Goal: Check status: Check status

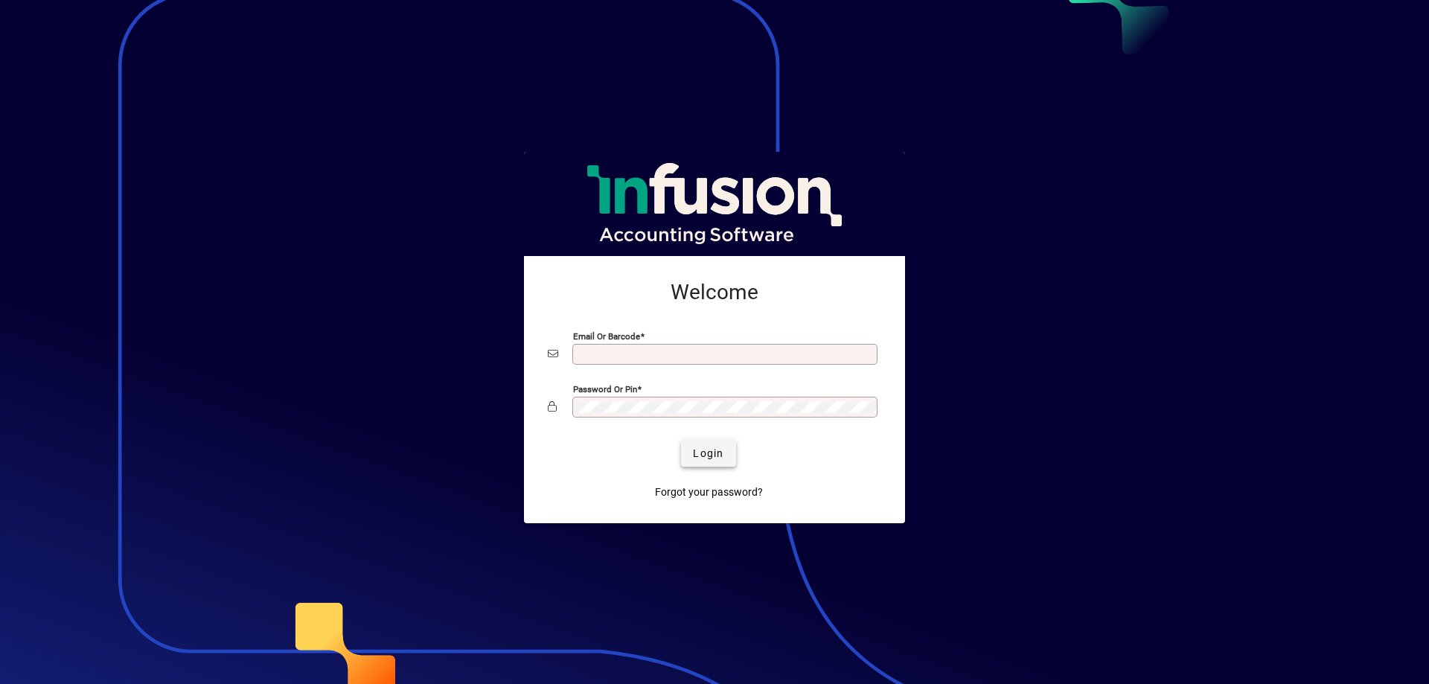
type input "**********"
click at [691, 441] on span "submit" at bounding box center [708, 453] width 54 height 36
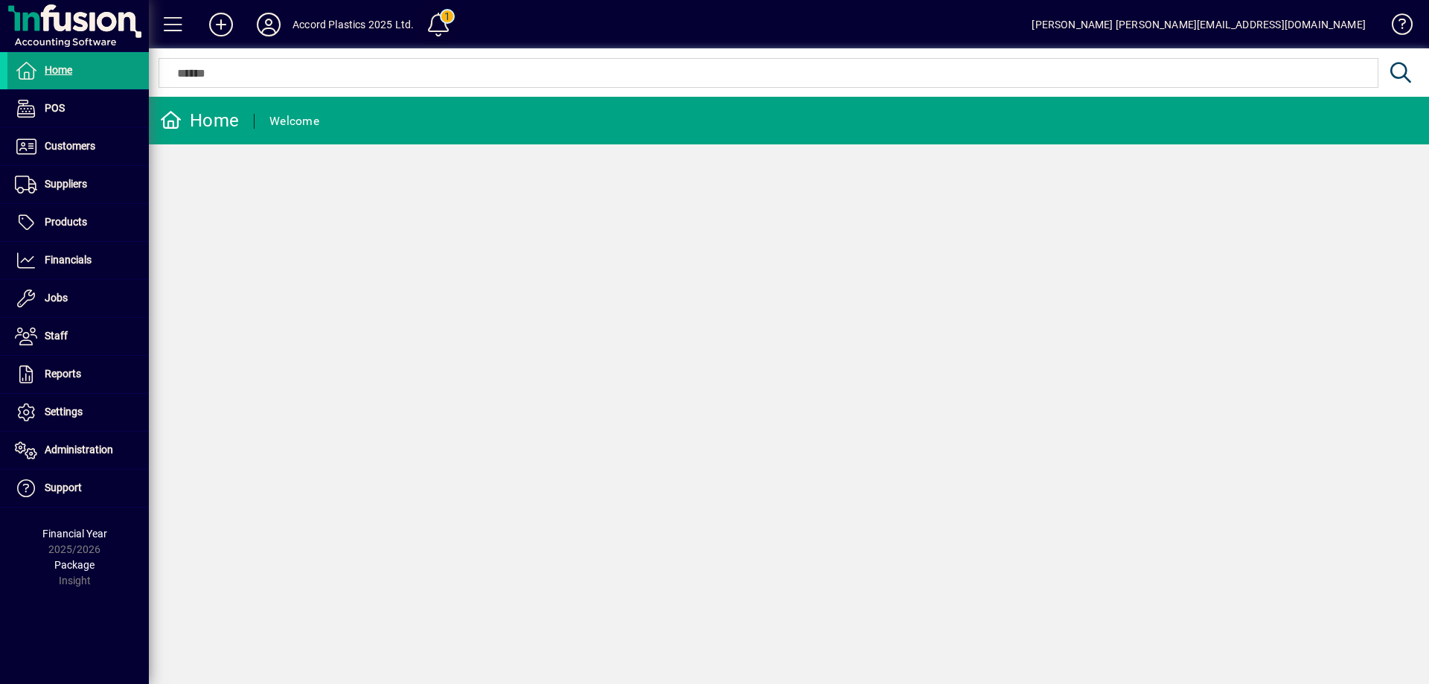
click at [434, 31] on span at bounding box center [438, 25] width 36 height 36
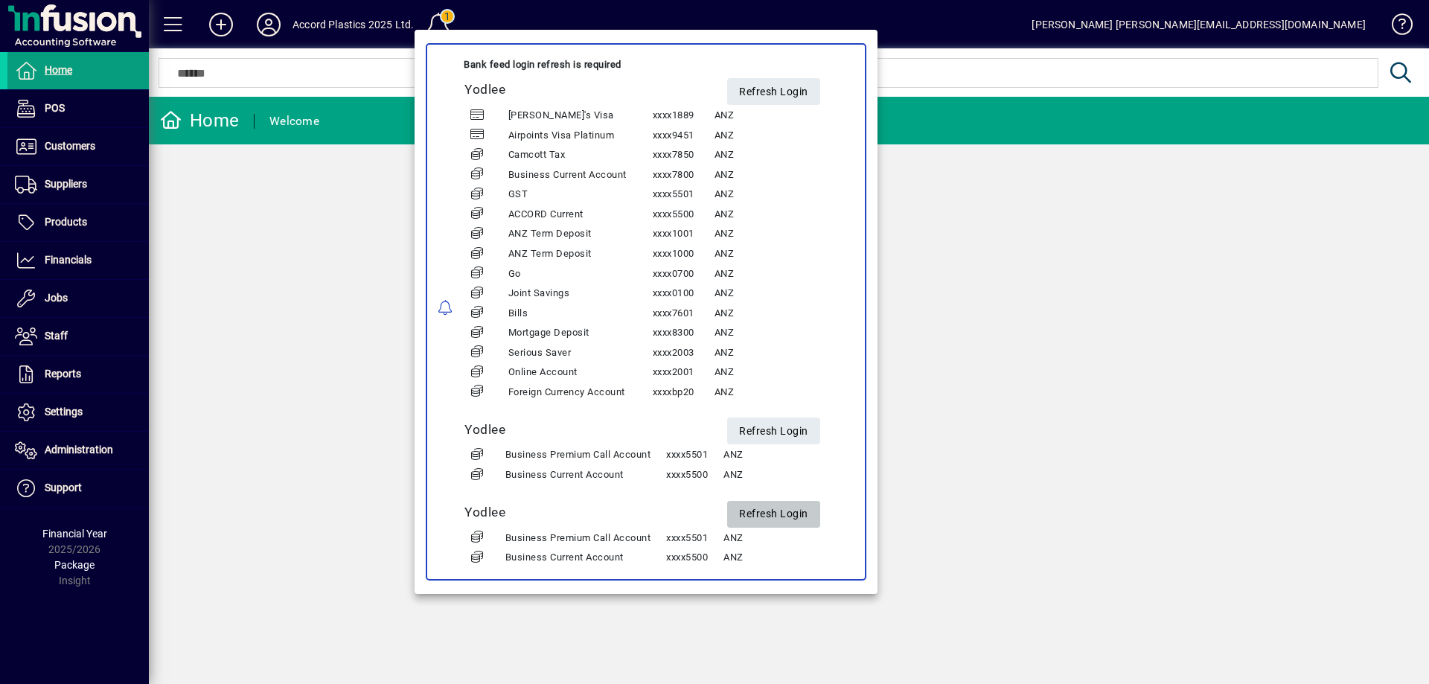
click at [773, 518] on span "Refresh Login" at bounding box center [773, 514] width 69 height 25
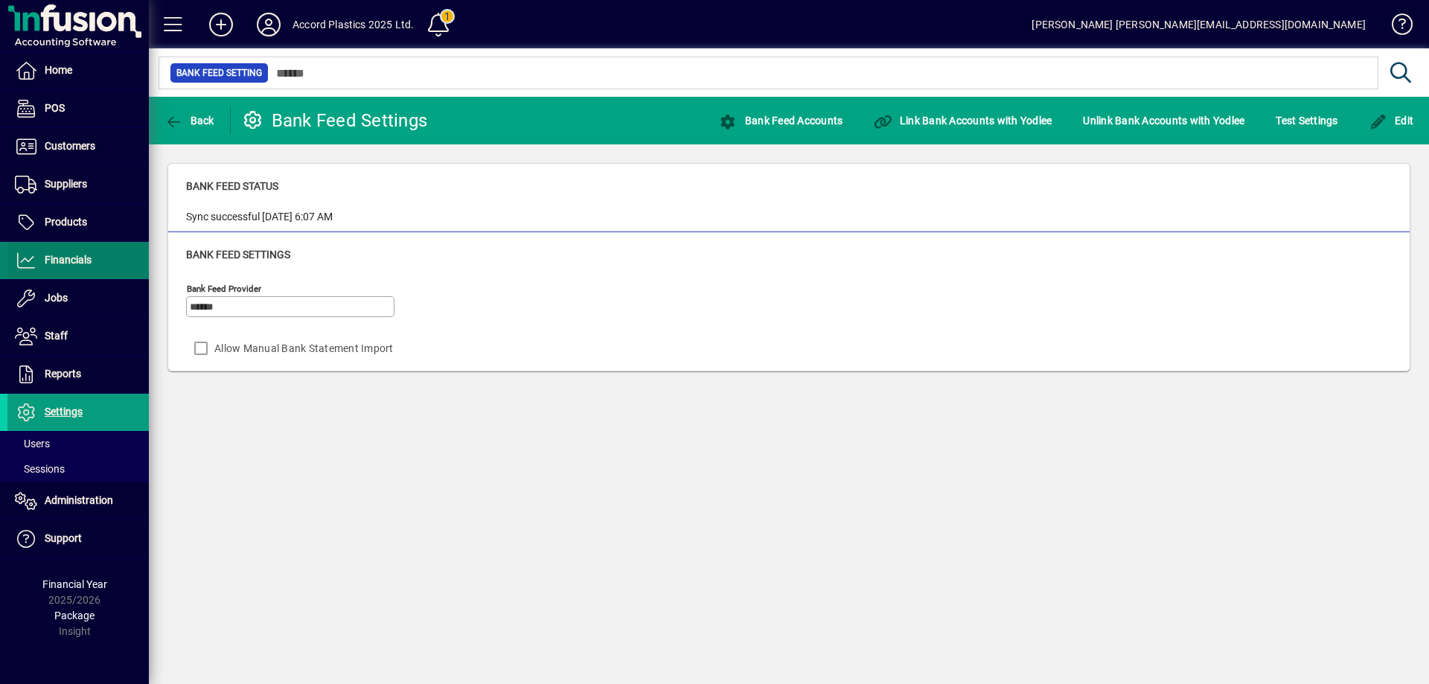
click at [57, 266] on span "Financials" at bounding box center [49, 261] width 84 height 18
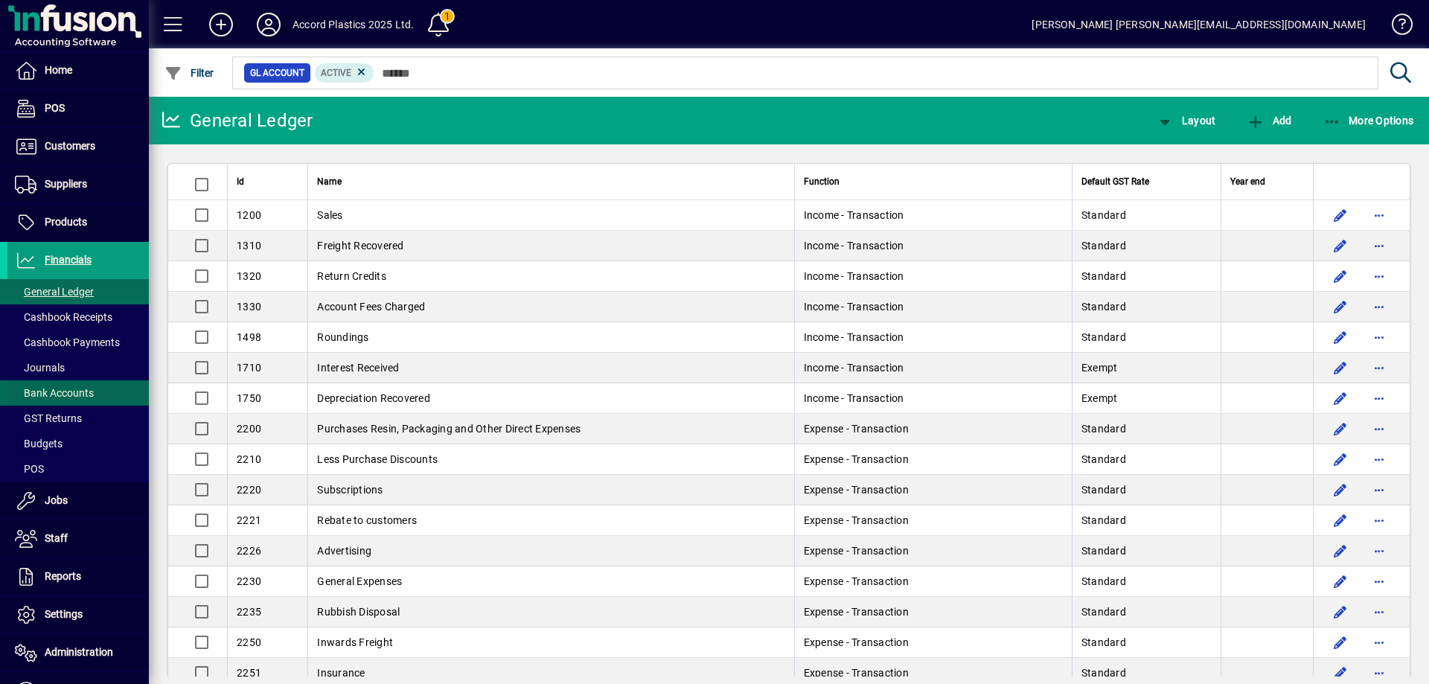
click at [70, 391] on span "Bank Accounts" at bounding box center [54, 393] width 79 height 12
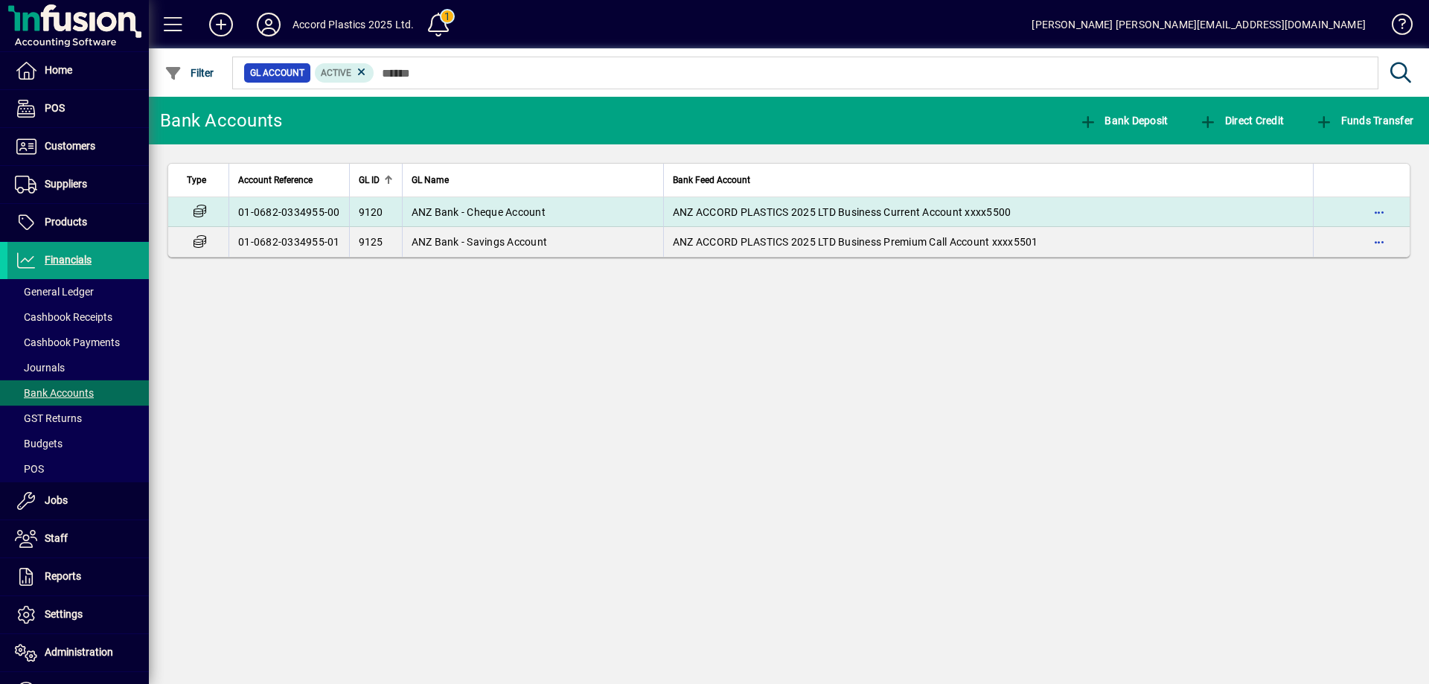
click at [399, 206] on td "9120" at bounding box center [375, 212] width 53 height 30
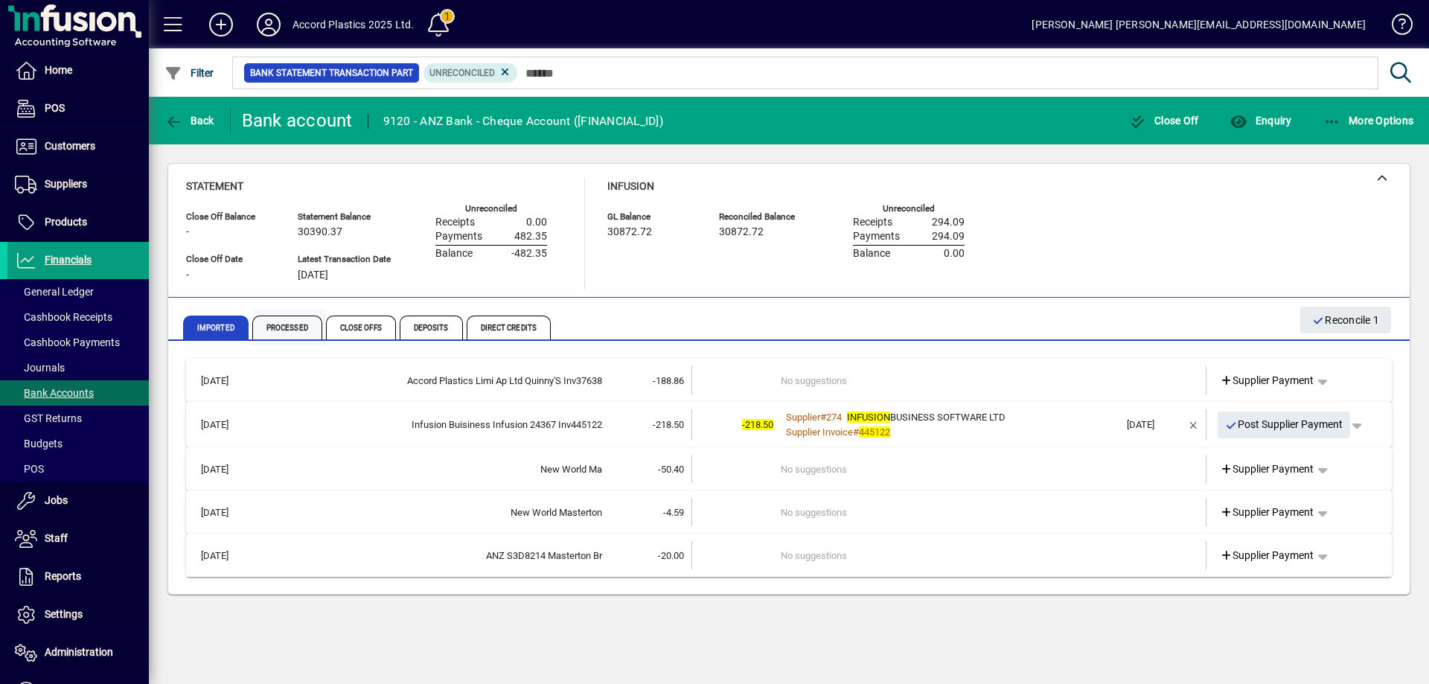
click at [295, 326] on span "Processed" at bounding box center [287, 328] width 70 height 24
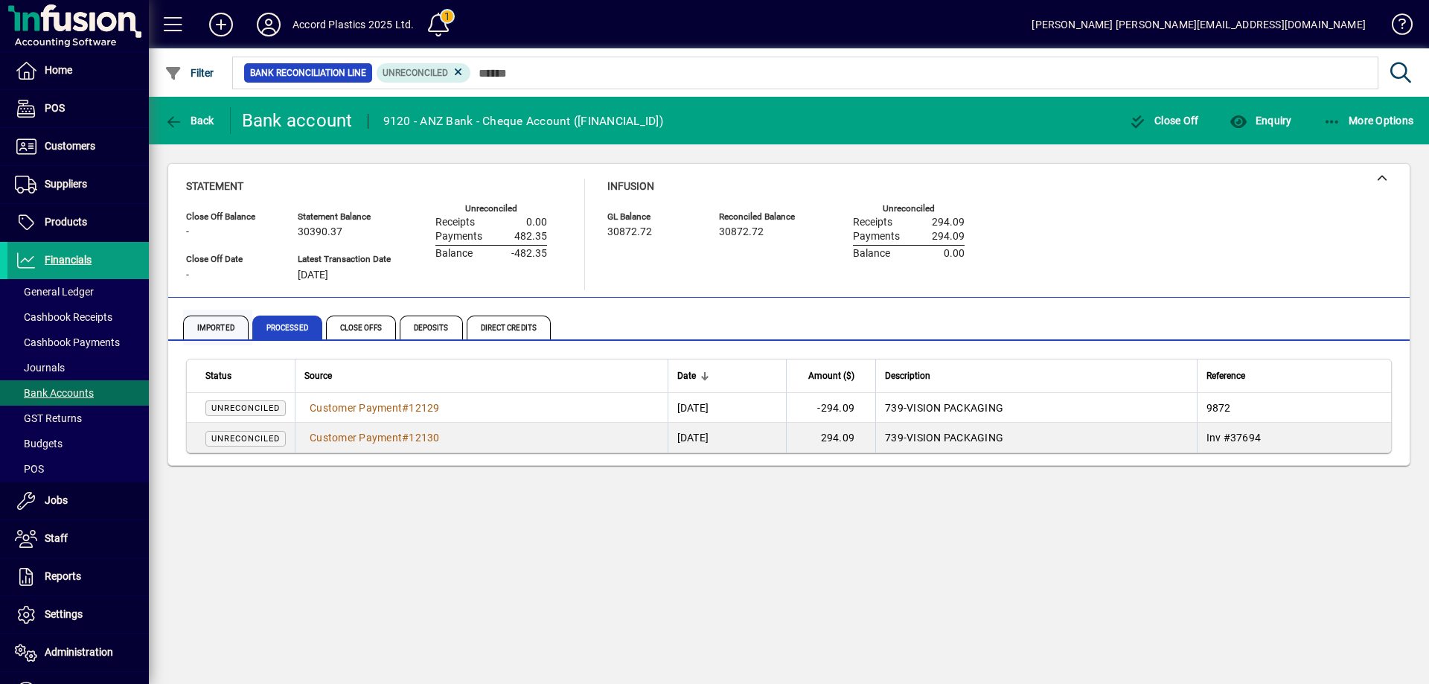
click at [226, 332] on span "Imported" at bounding box center [215, 328] width 65 height 24
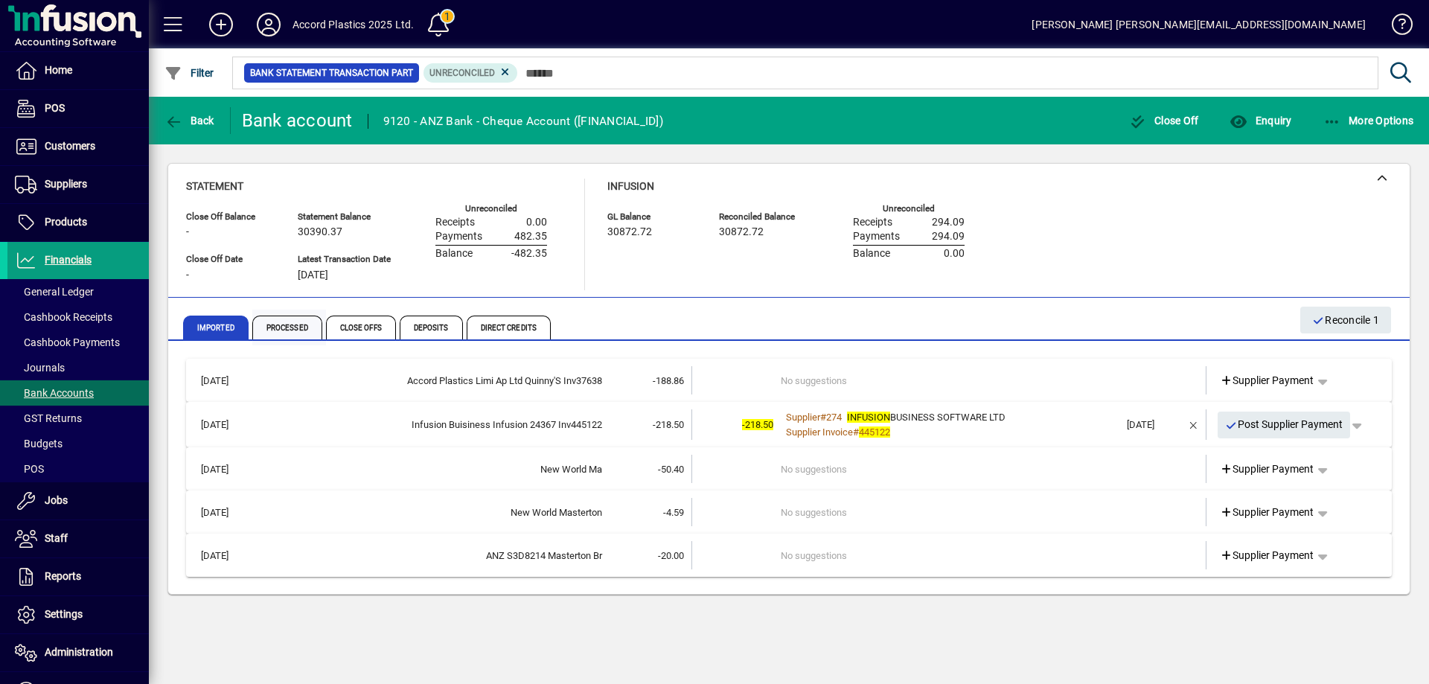
click at [284, 324] on span "Processed" at bounding box center [287, 328] width 70 height 24
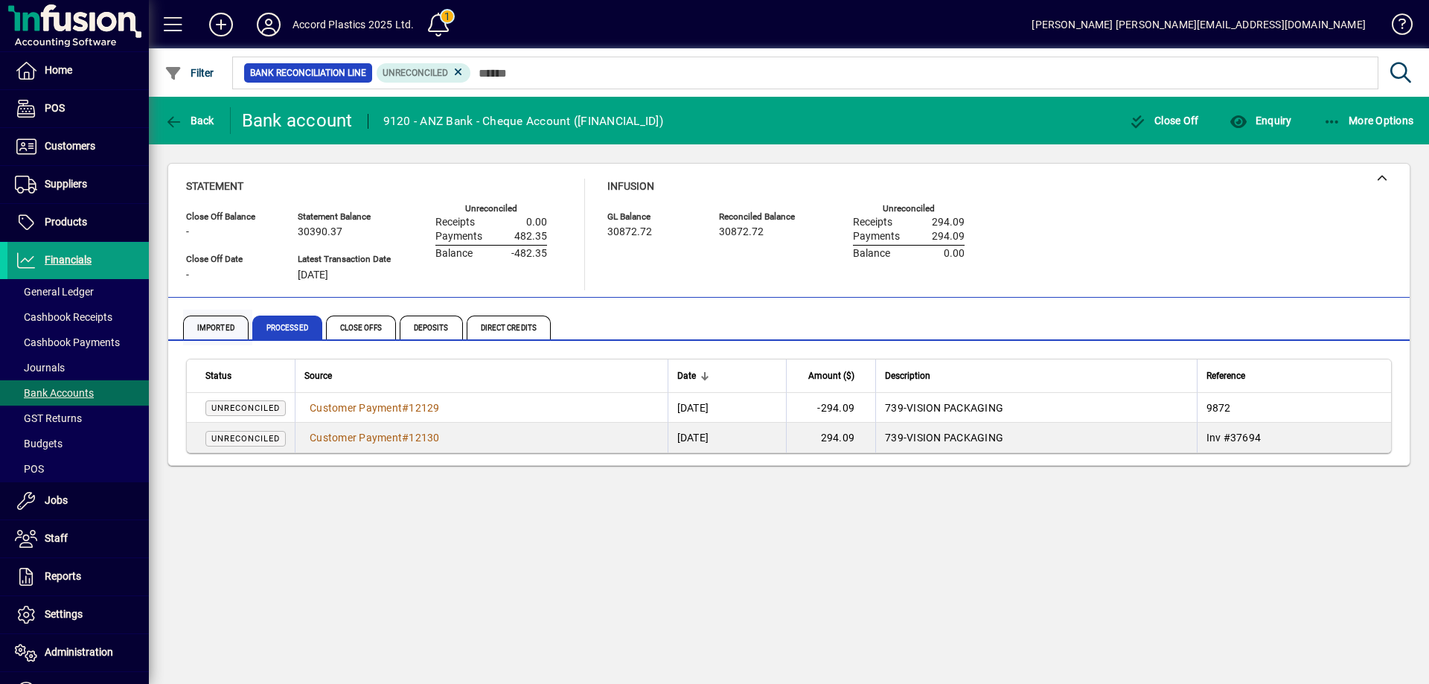
click at [223, 321] on span "Imported" at bounding box center [215, 328] width 65 height 24
